Goal: Task Accomplishment & Management: Complete application form

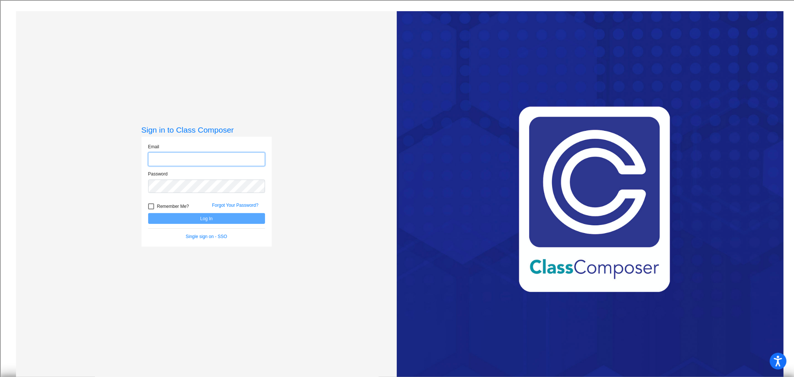
type input "[EMAIL_ADDRESS][DOMAIN_NAME]"
click at [200, 216] on button "Log In" at bounding box center [206, 218] width 117 height 11
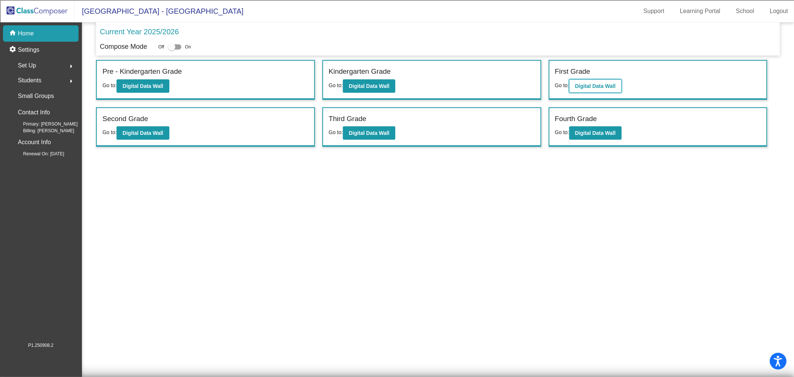
click at [595, 83] on b "Digital Data Wall" at bounding box center [595, 86] width 41 height 6
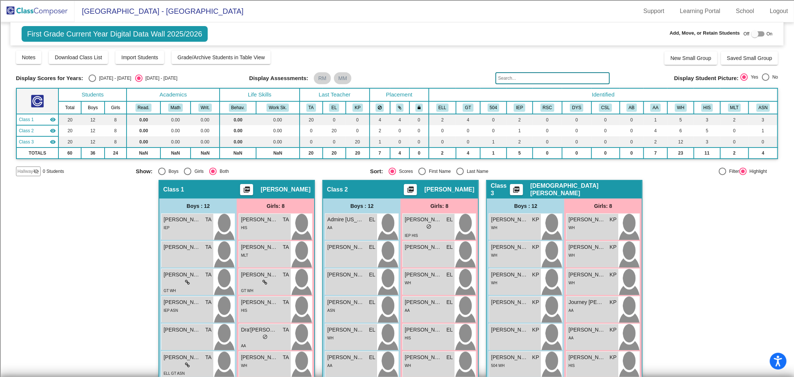
click at [752, 35] on div at bounding box center [755, 33] width 7 height 7
checkbox input "true"
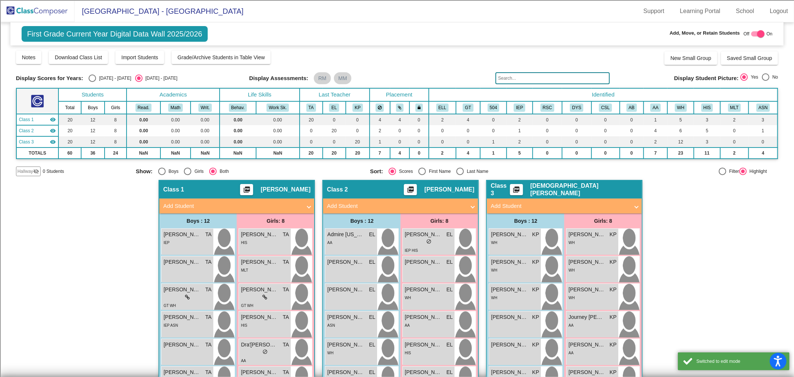
click at [557, 204] on mat-panel-title "Add Student" at bounding box center [560, 206] width 139 height 9
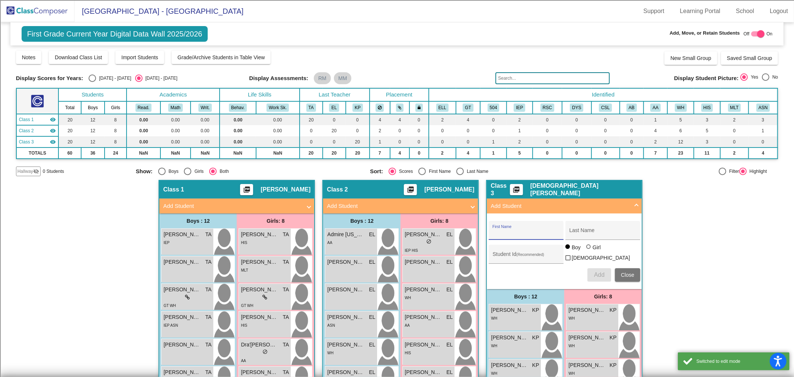
click at [510, 232] on input "First Name" at bounding box center [526, 233] width 67 height 6
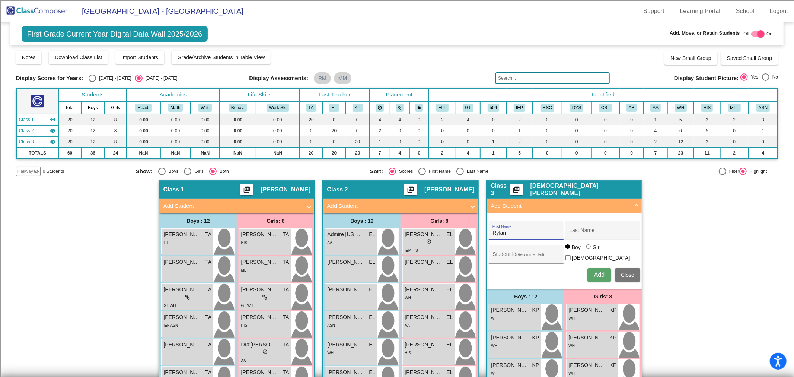
type input "Rylan"
type input "[PERSON_NAME]"
click at [501, 255] on input "Student Id (Recommended)" at bounding box center [526, 257] width 67 height 6
type input "100065347"
click at [600, 272] on span "Add" at bounding box center [599, 274] width 10 height 6
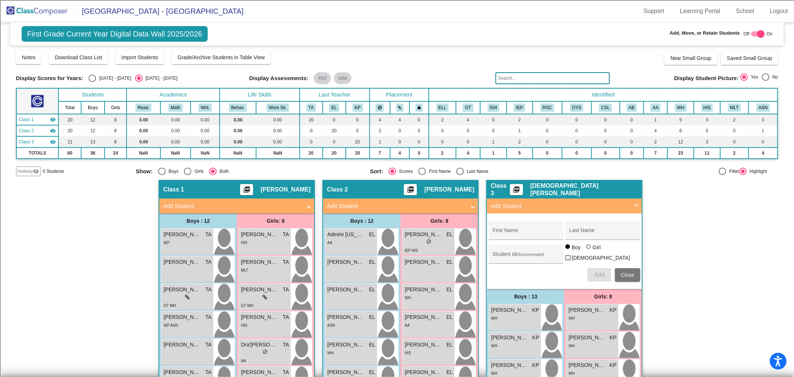
click at [603, 205] on mat-panel-title "Add Student" at bounding box center [560, 206] width 139 height 9
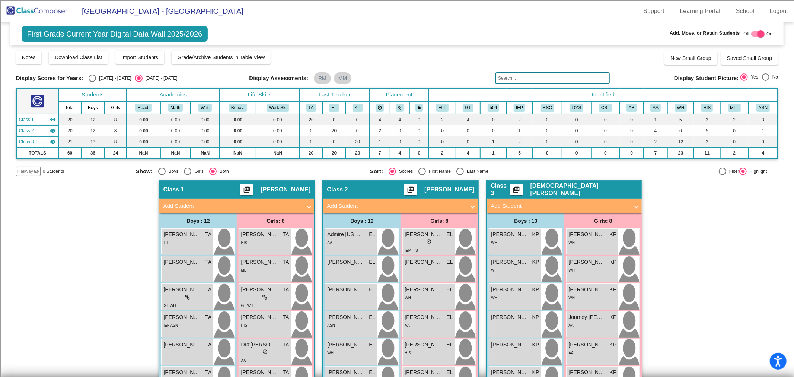
click at [93, 9] on span "[GEOGRAPHIC_DATA] - [GEOGRAPHIC_DATA]" at bounding box center [158, 11] width 169 height 12
click at [34, 10] on img at bounding box center [37, 11] width 74 height 22
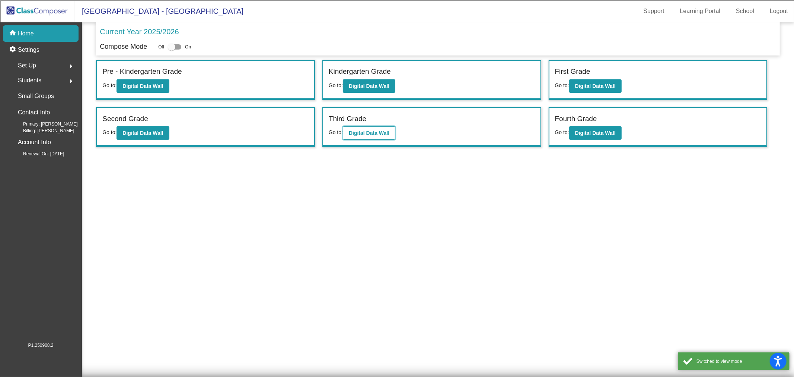
click at [366, 130] on b "Digital Data Wall" at bounding box center [369, 133] width 41 height 6
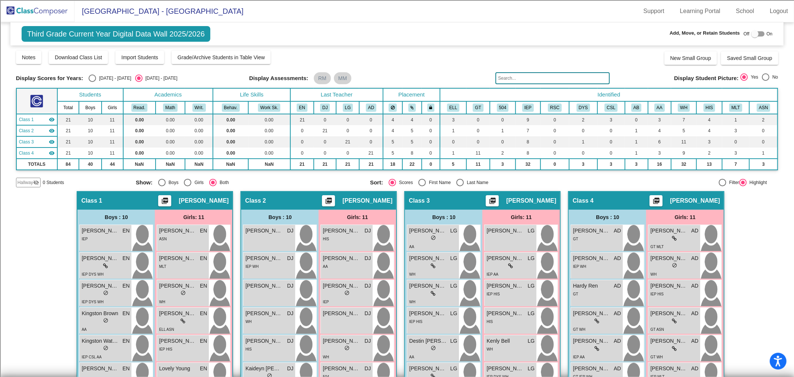
click at [753, 36] on div at bounding box center [755, 33] width 7 height 7
checkbox input "true"
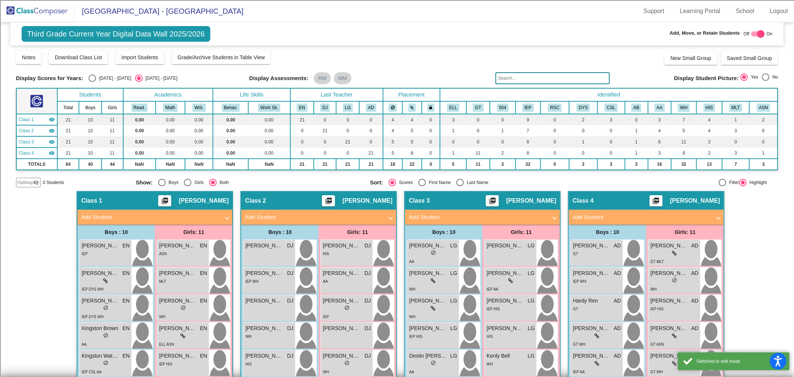
click at [124, 217] on mat-panel-title "Add Student" at bounding box center [150, 217] width 139 height 9
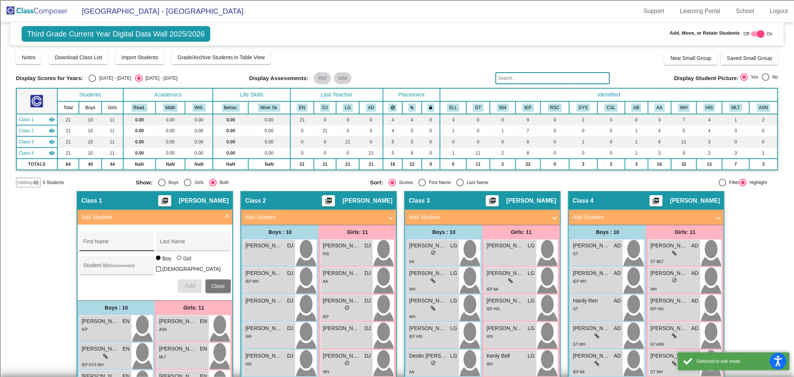
click at [118, 243] on input "First Name" at bounding box center [116, 244] width 67 height 6
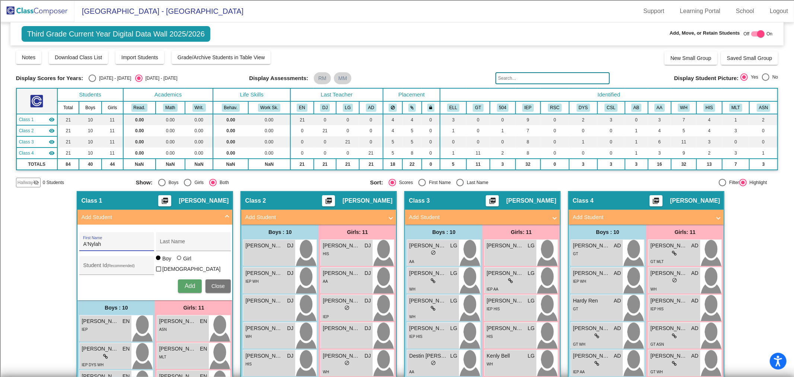
type input "A'Nylah"
type input "[PERSON_NAME]"
type input "100064863"
click at [179, 260] on div at bounding box center [179, 257] width 4 height 4
click at [180, 261] on input "Girl" at bounding box center [180, 261] width 0 height 0
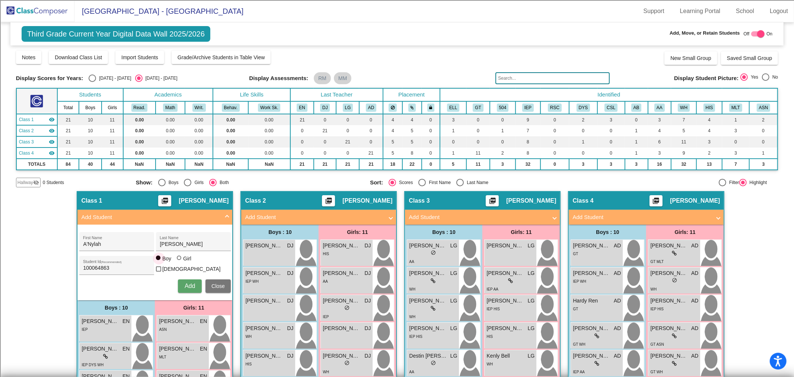
radio input "true"
click at [185, 279] on button "Add" at bounding box center [190, 285] width 24 height 13
click at [759, 36] on div at bounding box center [760, 33] width 7 height 7
checkbox input "false"
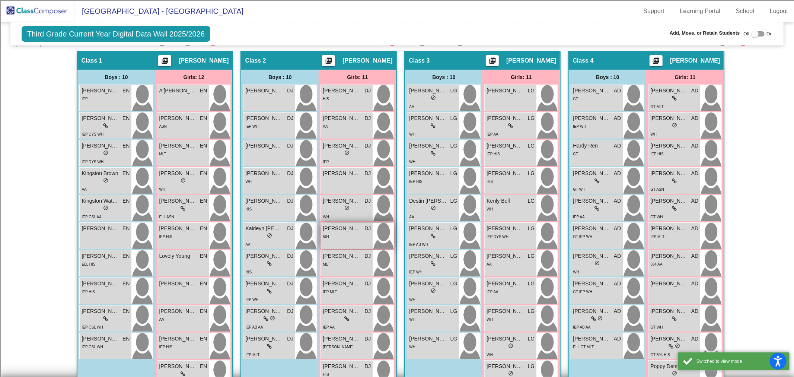
scroll to position [165, 0]
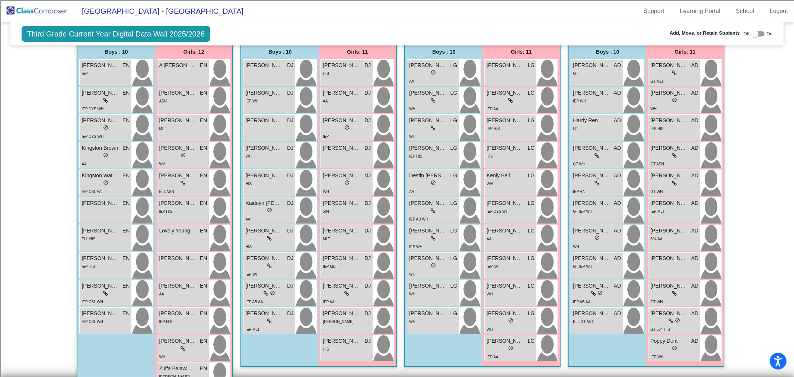
click at [782, 12] on link "Logout" at bounding box center [779, 11] width 30 height 12
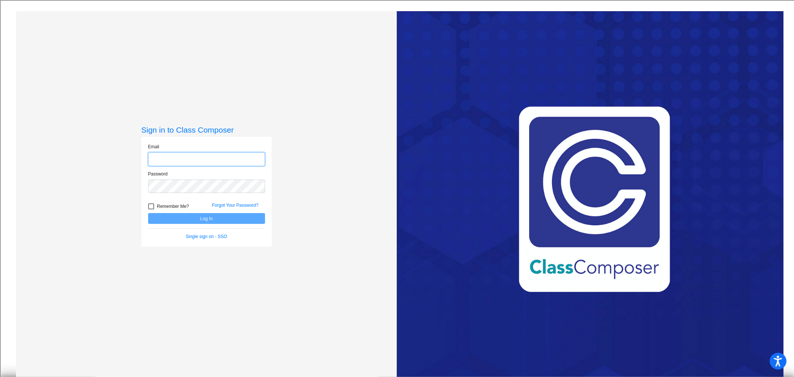
type input "[EMAIL_ADDRESS][DOMAIN_NAME]"
